Goal: Obtain resource: Obtain resource

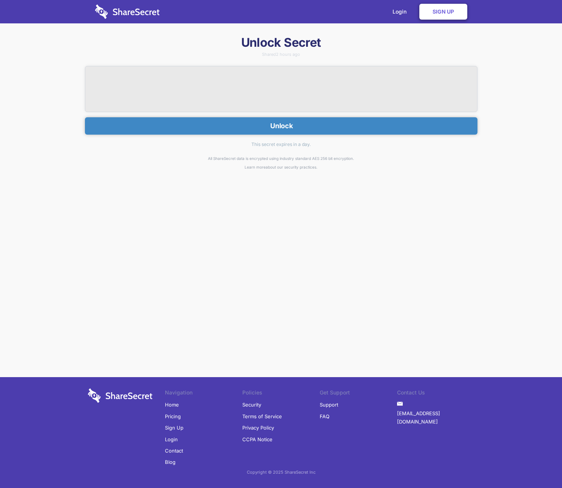
click at [212, 208] on div "Unlock Secret Shared 2 hours ago Unlock This secret expires in a day. All Share…" at bounding box center [281, 158] width 562 height 247
click at [310, 123] on button "Unlock" at bounding box center [281, 125] width 392 height 17
